Goal: Task Accomplishment & Management: Use online tool/utility

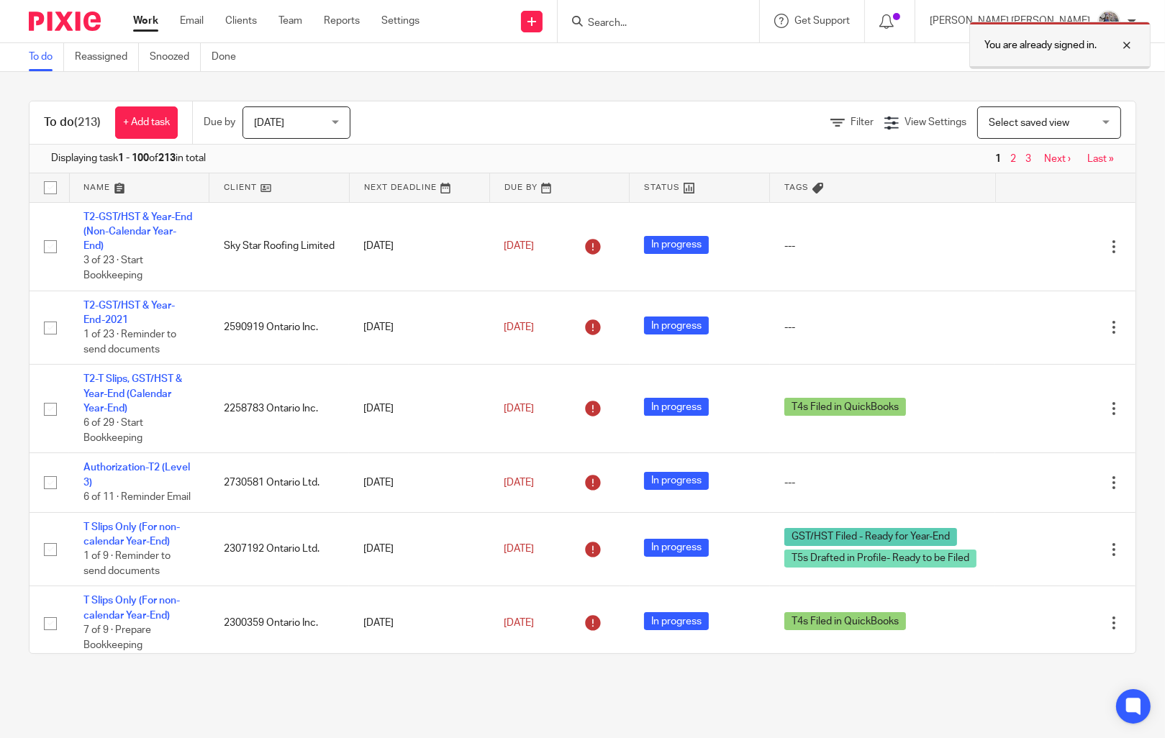
click at [1122, 41] on div at bounding box center [1115, 45] width 39 height 17
click at [716, 26] on input "Search" at bounding box center [650, 23] width 129 height 13
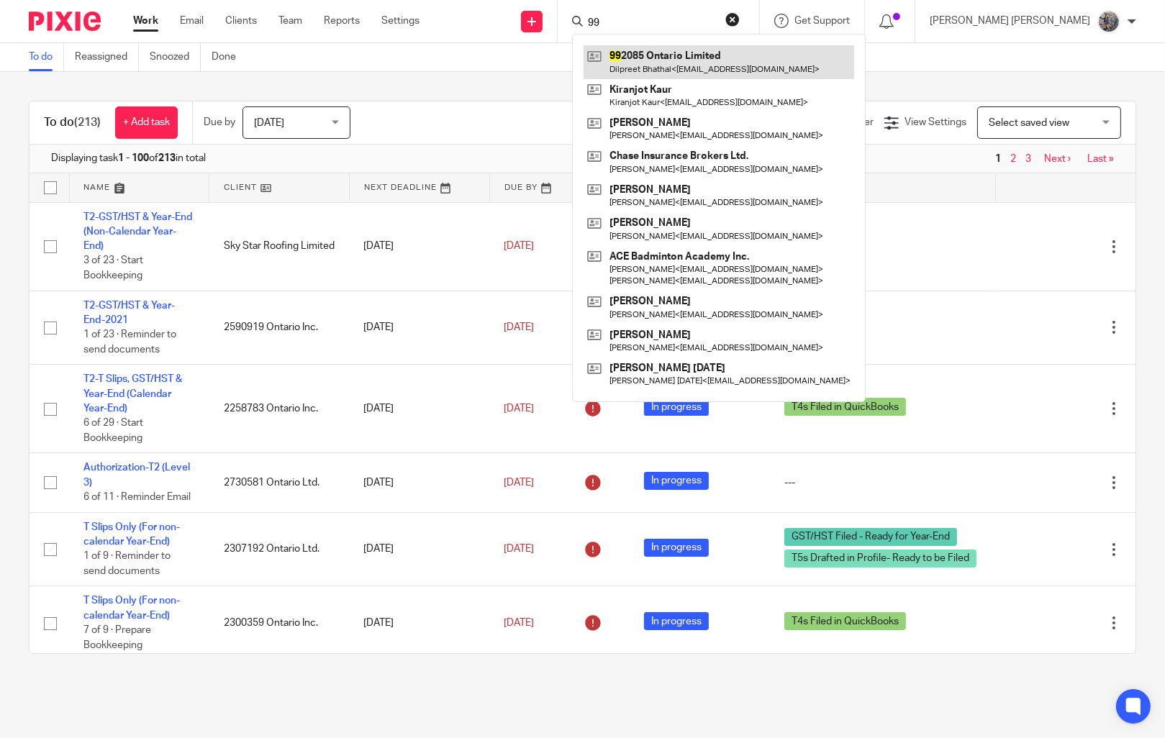
type input "99"
click at [772, 68] on link at bounding box center [718, 61] width 270 height 33
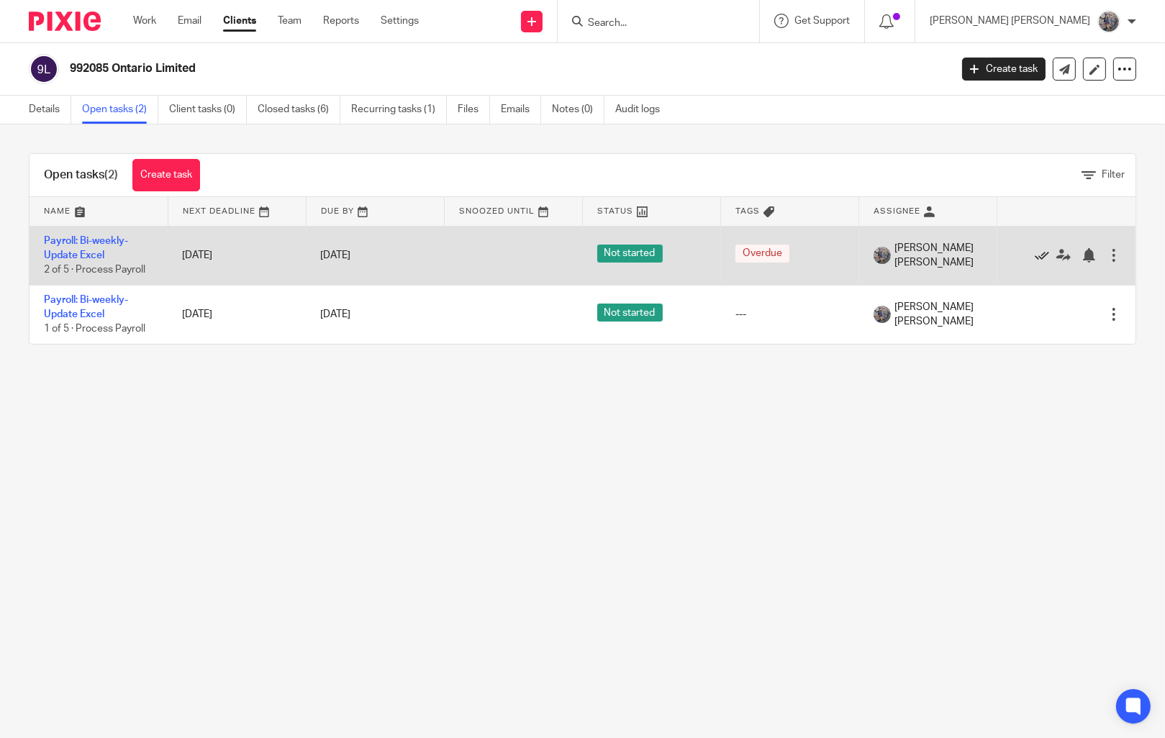
click at [1034, 253] on icon at bounding box center [1041, 255] width 14 height 14
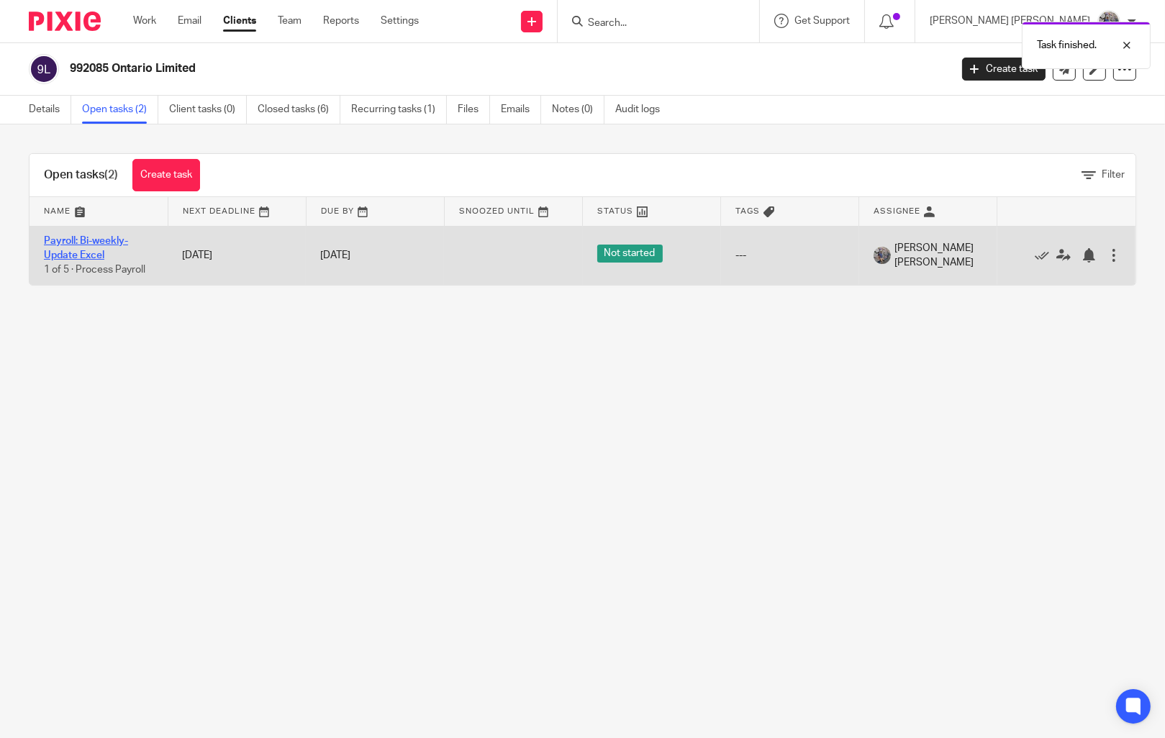
click at [97, 244] on link "Payroll: Bi-weekly-Update Excel" at bounding box center [86, 248] width 84 height 24
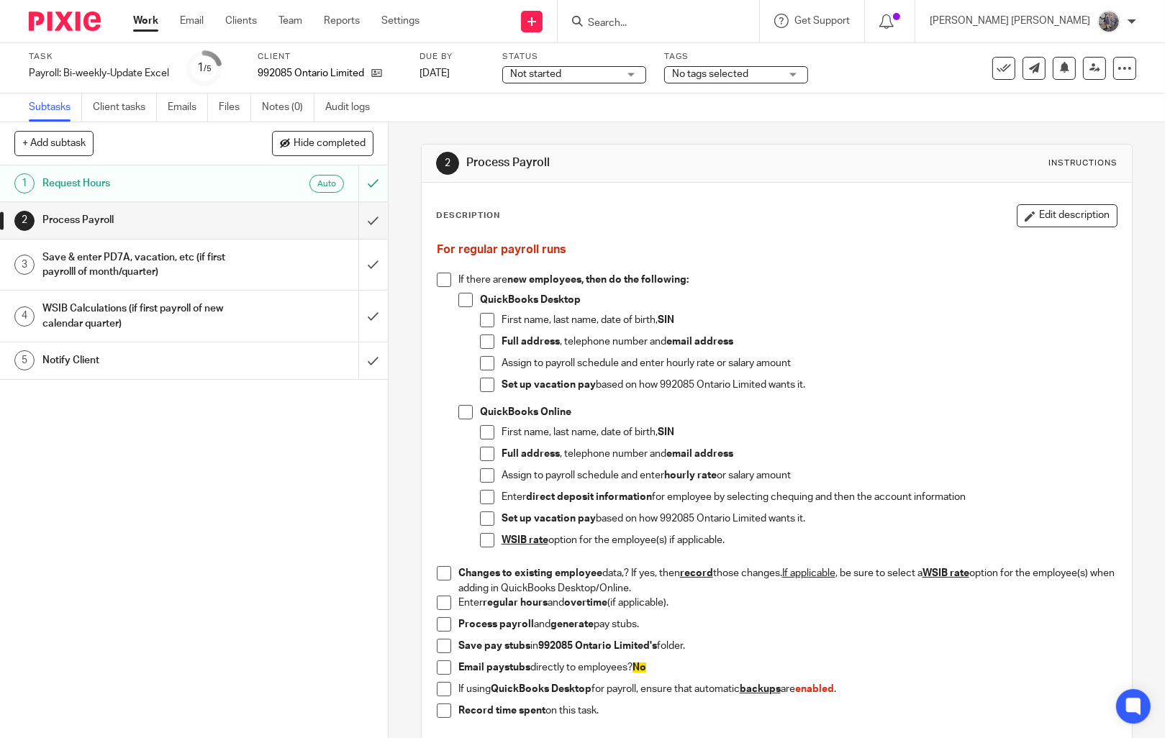
click at [107, 366] on h1 "Notify Client" at bounding box center [142, 361] width 201 height 22
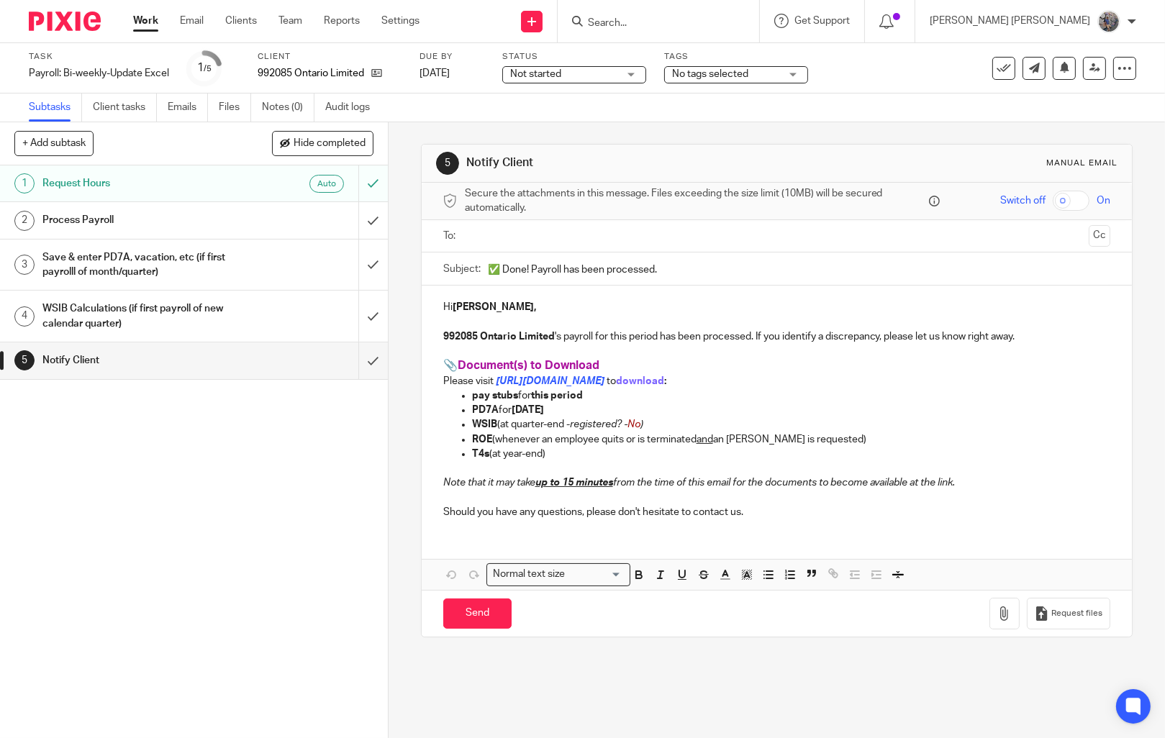
click at [516, 240] on input "text" at bounding box center [776, 236] width 613 height 17
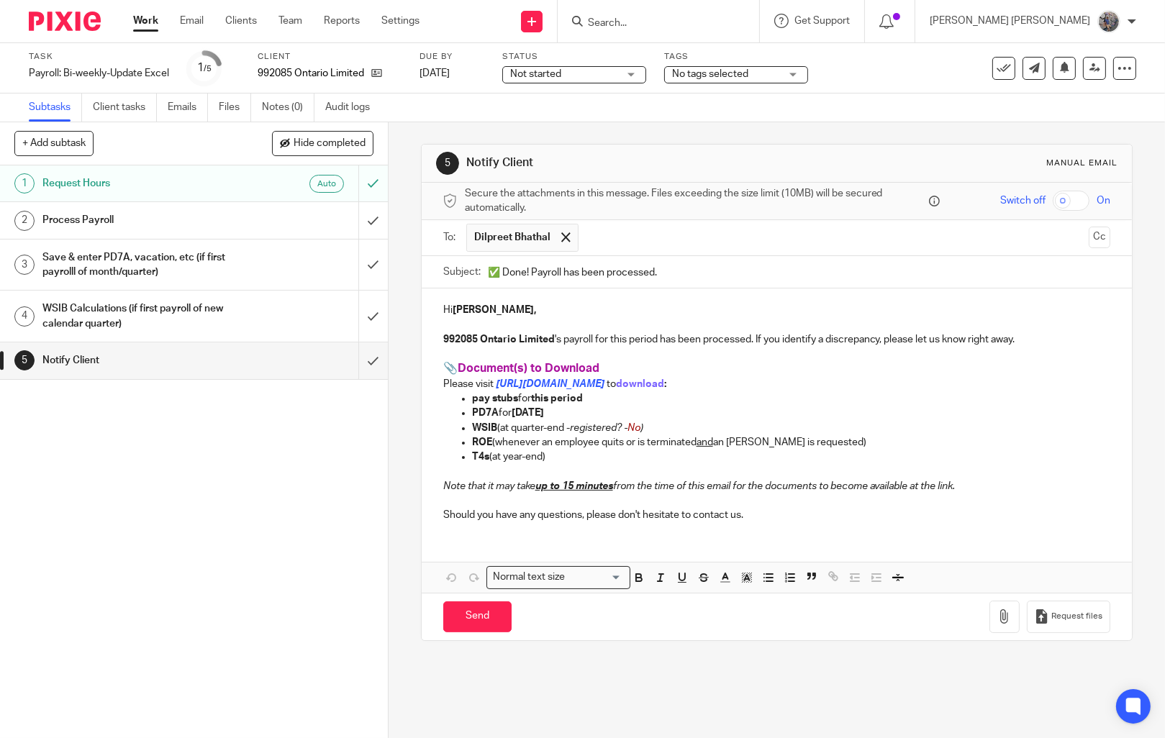
click at [522, 277] on input "✅ Done! Payroll has been processed." at bounding box center [799, 272] width 622 height 32
click at [526, 273] on input "✅ Done! Payroll has been processed." at bounding box center [799, 272] width 622 height 32
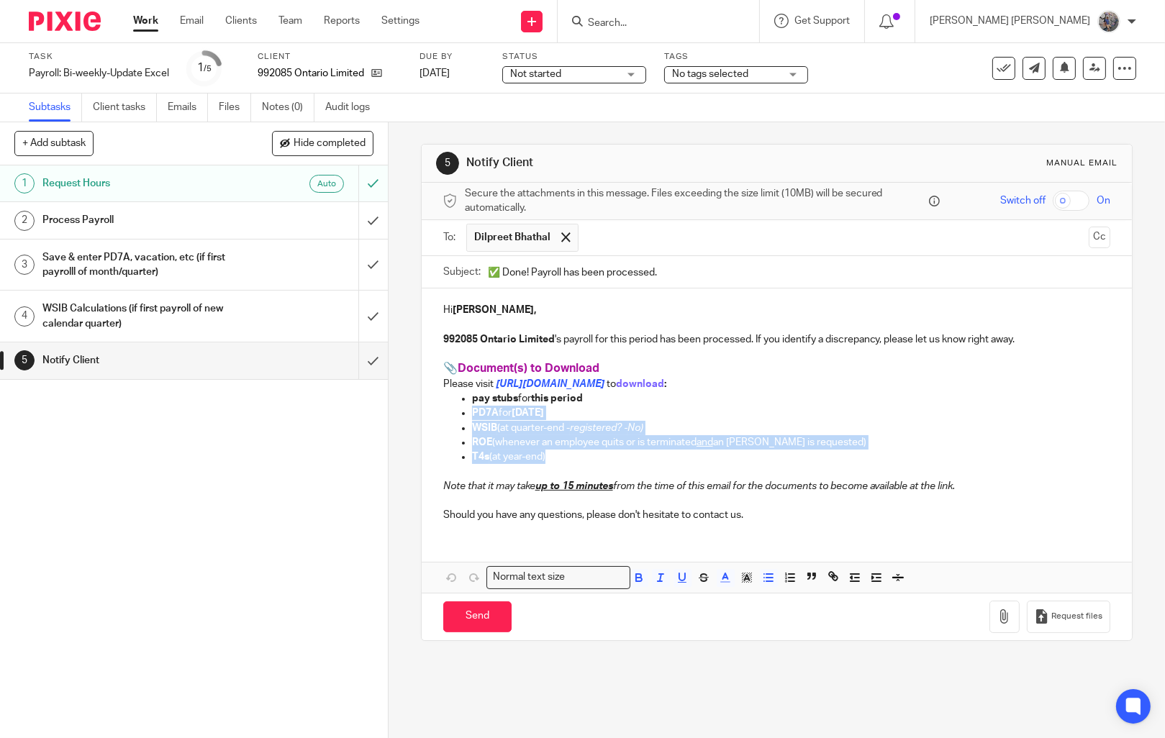
drag, startPoint x: 552, startPoint y: 463, endPoint x: 424, endPoint y: 418, distance: 135.6
click at [424, 418] on div "Hi [PERSON_NAME], 992085 Ontario Limited 's payroll for this period has been pr…" at bounding box center [777, 410] width 710 height 245
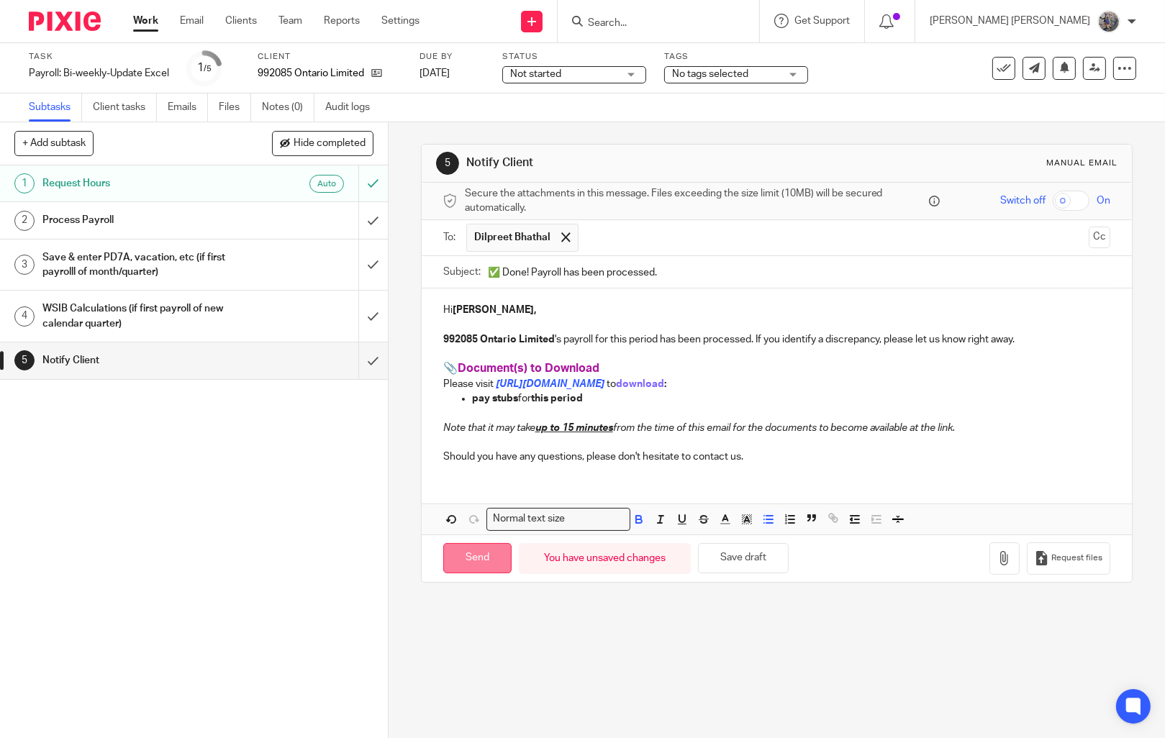
click at [470, 549] on input "Send" at bounding box center [477, 558] width 68 height 31
type input "Sent"
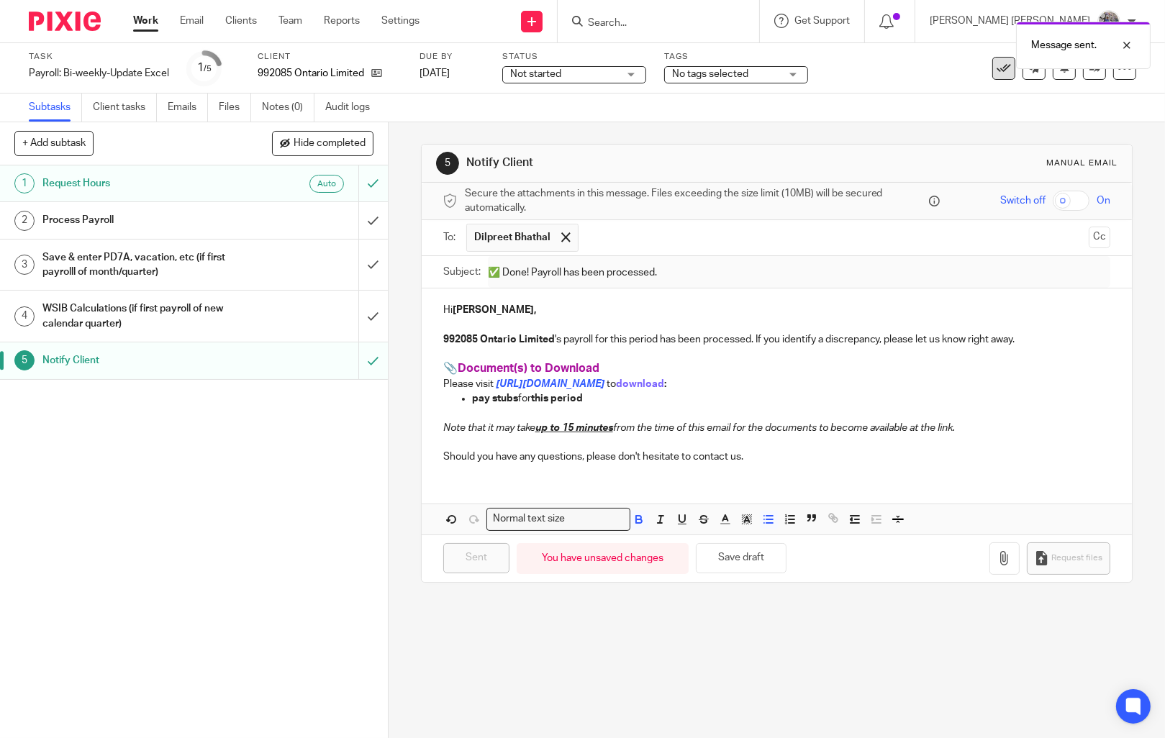
click at [996, 71] on icon at bounding box center [1003, 68] width 14 height 14
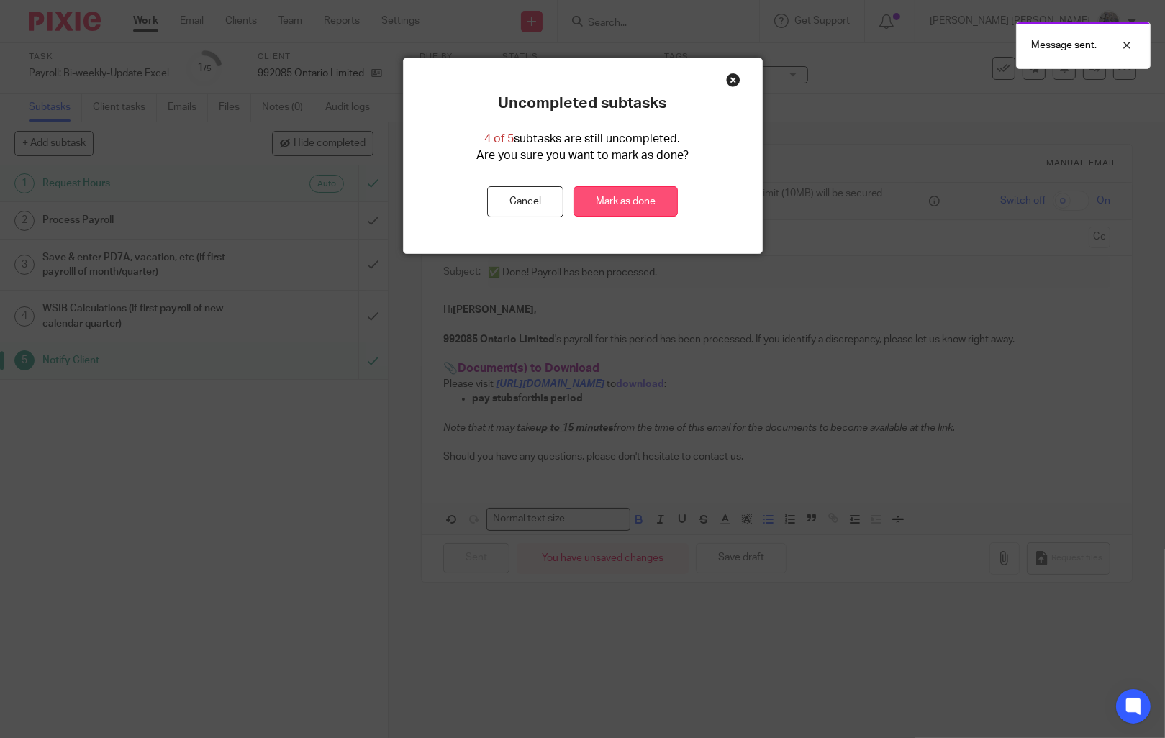
click at [640, 215] on link "Mark as done" at bounding box center [625, 201] width 104 height 31
